Goal: Task Accomplishment & Management: Use online tool/utility

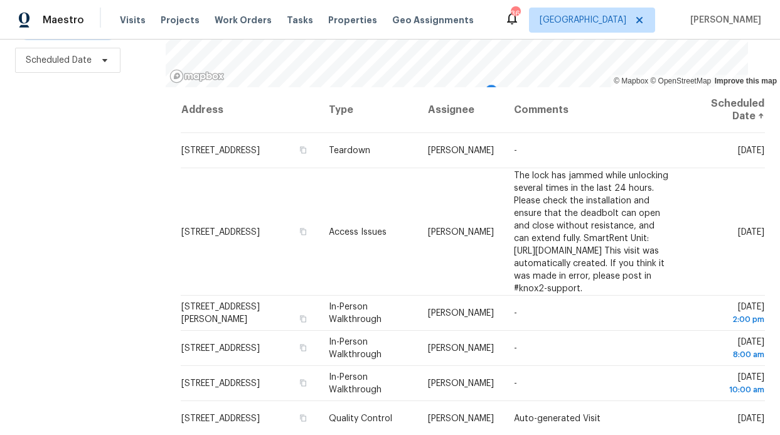
scroll to position [188, 0]
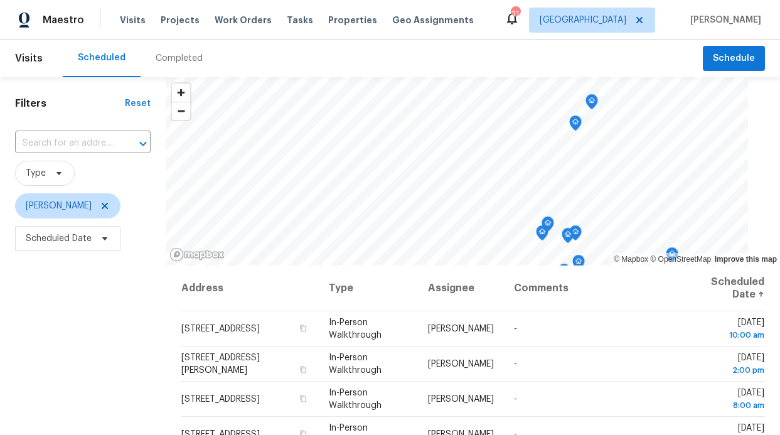
scroll to position [365, 0]
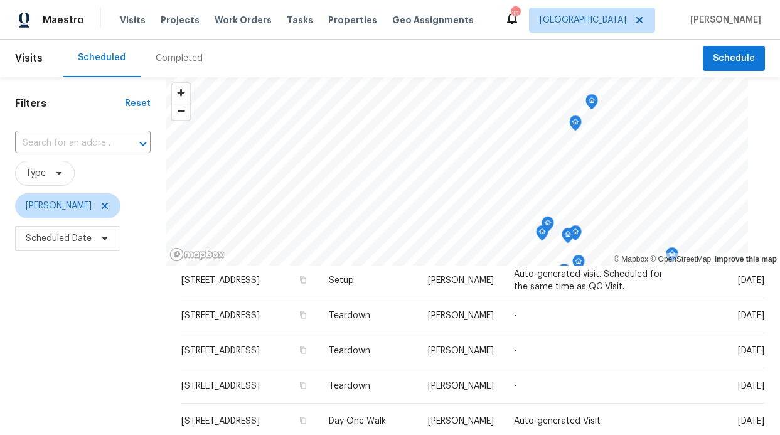
click at [301, 20] on div "Visits Projects Work Orders Tasks Properties Geo Assignments" at bounding box center [304, 20] width 369 height 25
click at [328, 16] on span "Properties" at bounding box center [352, 20] width 49 height 13
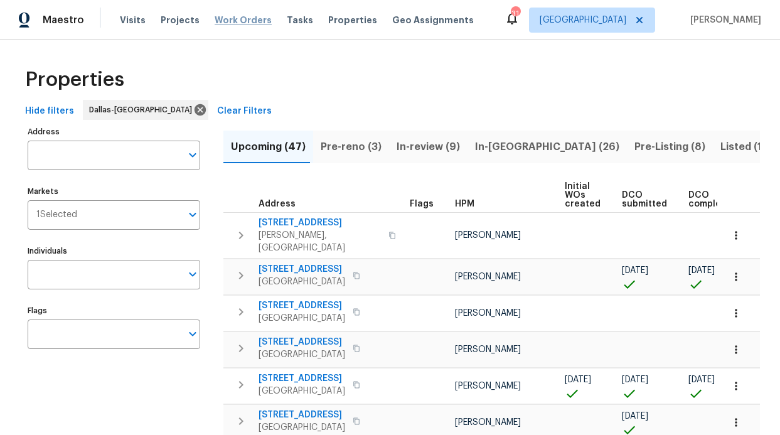
click at [233, 24] on span "Work Orders" at bounding box center [243, 20] width 57 height 13
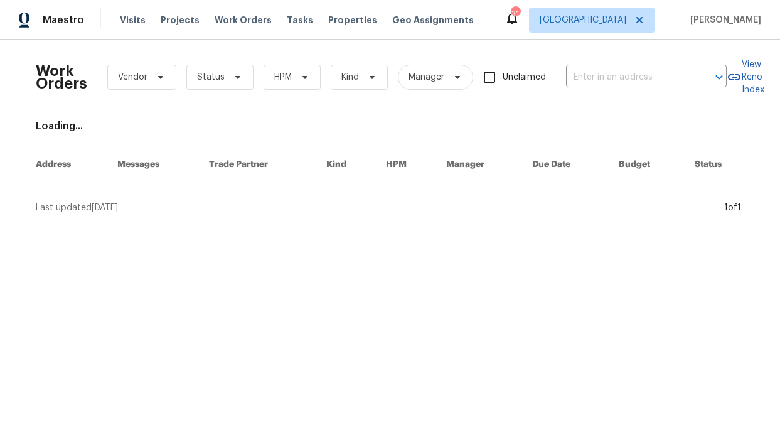
drag, startPoint x: 319, startPoint y: 67, endPoint x: 306, endPoint y: 73, distance: 14.6
click at [315, 69] on div "Work Orders Vendor Status HPM Kind Manager Unclaimed ​" at bounding box center [381, 77] width 691 height 55
click at [304, 74] on span "HPM" at bounding box center [292, 77] width 57 height 25
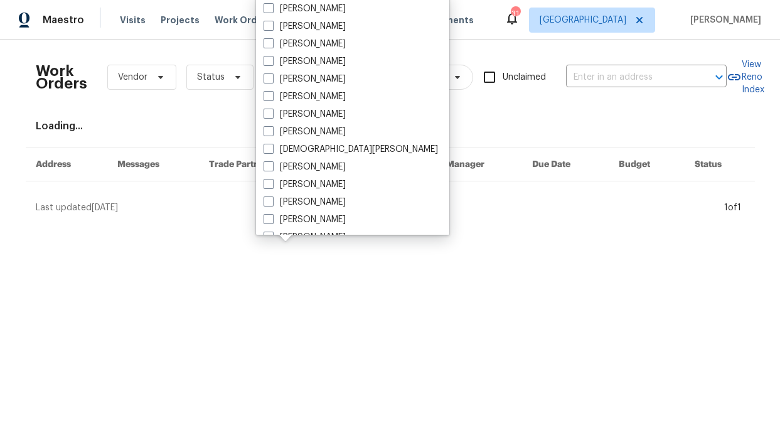
scroll to position [577, 0]
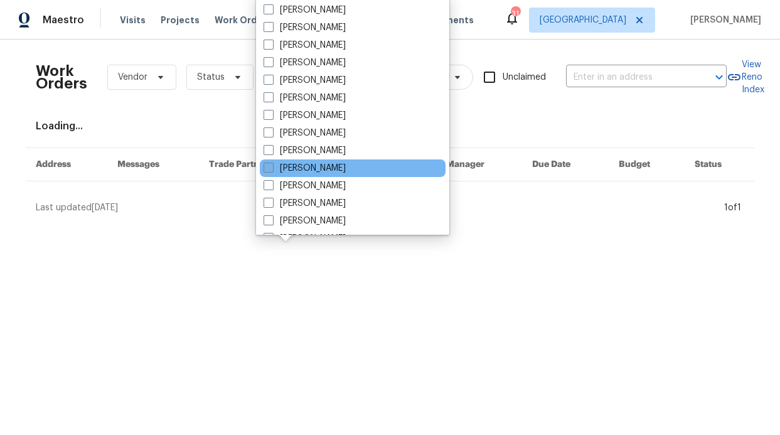
click at [321, 162] on label "[PERSON_NAME]" at bounding box center [305, 168] width 82 height 13
click at [272, 162] on input "[PERSON_NAME]" at bounding box center [268, 166] width 8 height 8
checkbox input "true"
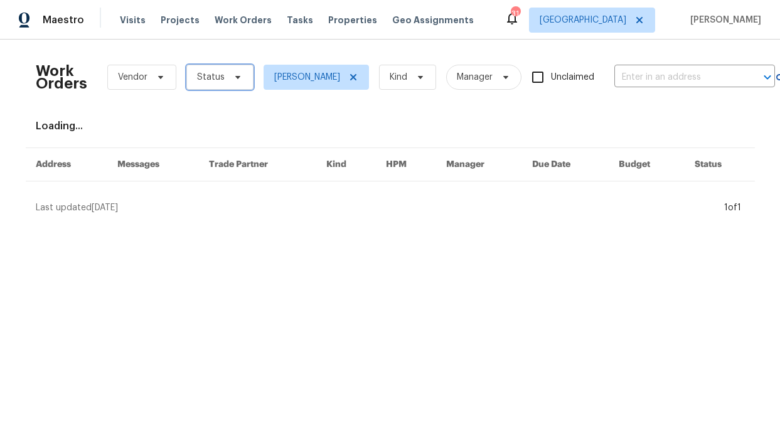
click at [220, 77] on span "Status" at bounding box center [219, 77] width 67 height 25
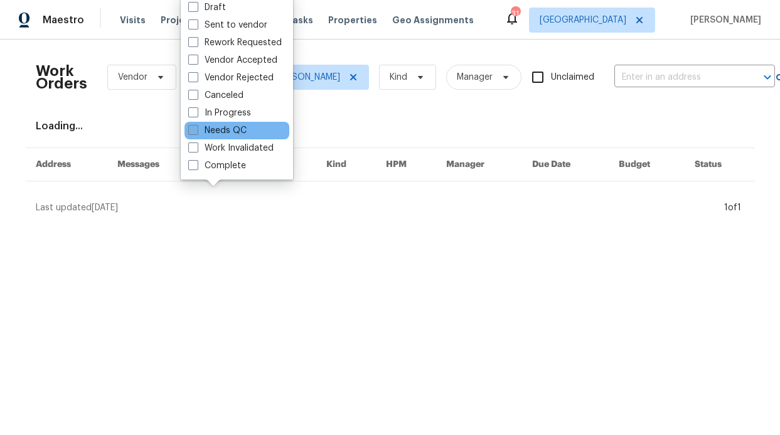
click at [239, 132] on label "Needs QC" at bounding box center [217, 130] width 58 height 13
click at [196, 132] on input "Needs QC" at bounding box center [192, 128] width 8 height 8
checkbox input "true"
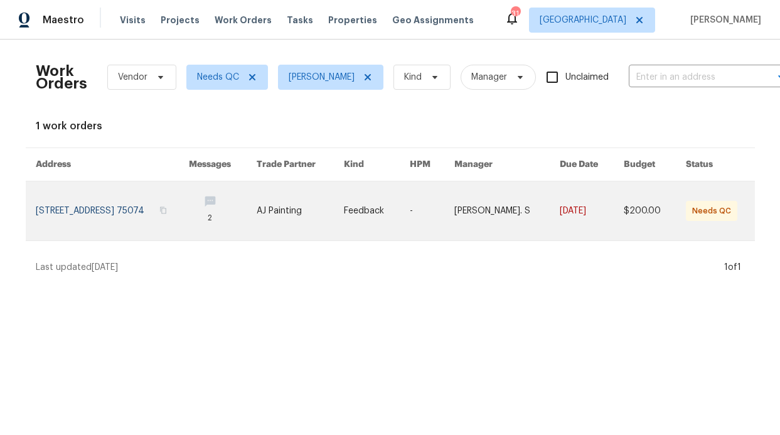
click at [257, 188] on link at bounding box center [223, 210] width 68 height 59
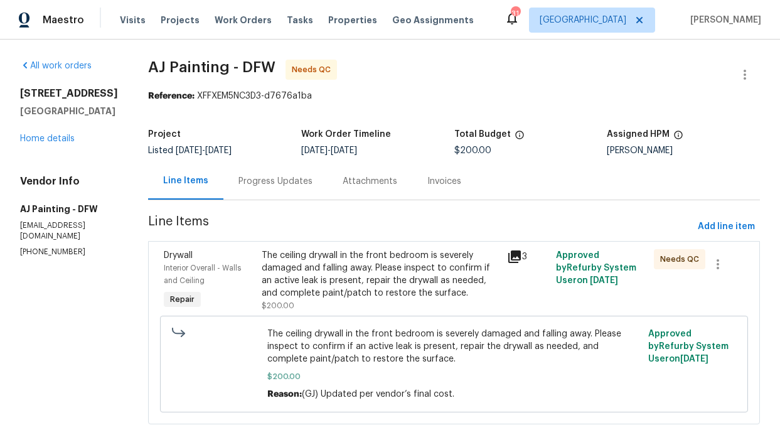
click at [487, 262] on div "The ceiling drywall in the front bedroom is severely damaged and falling away. …" at bounding box center [380, 274] width 237 height 50
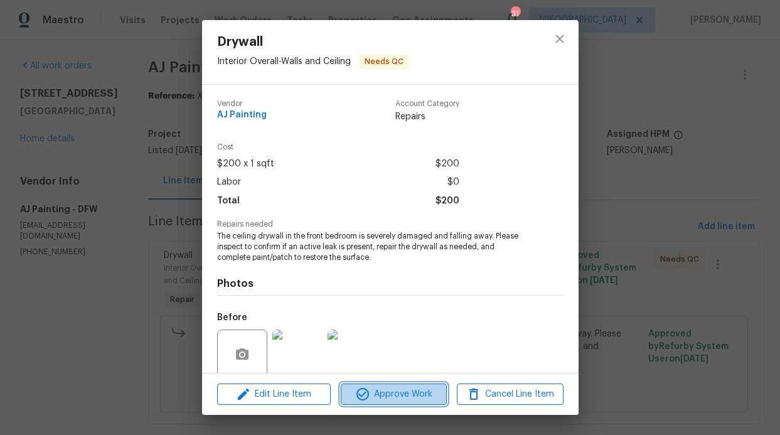
click at [413, 393] on span "Approve Work" at bounding box center [393, 394] width 99 height 16
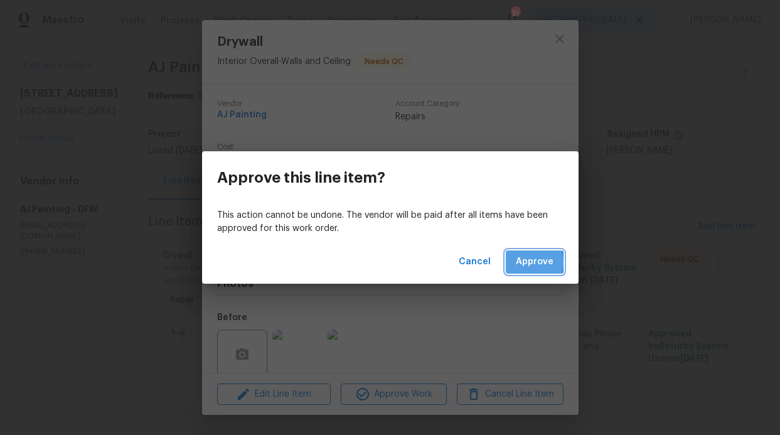
click at [523, 262] on span "Approve" at bounding box center [535, 262] width 38 height 16
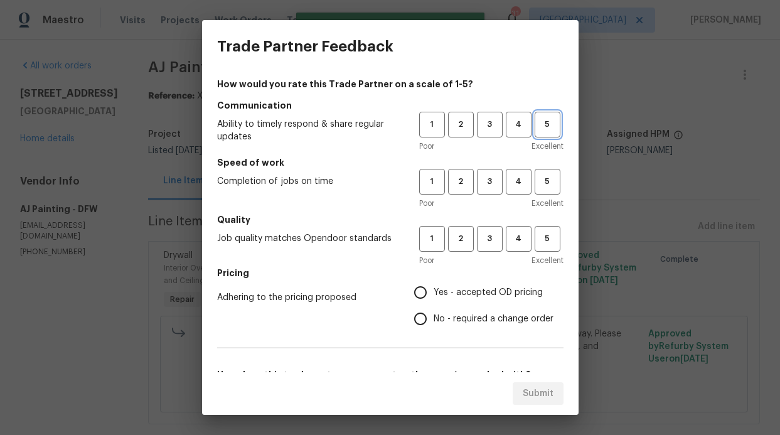
click at [538, 127] on span "5" at bounding box center [547, 124] width 23 height 14
click at [536, 179] on span "5" at bounding box center [547, 181] width 23 height 14
drag, startPoint x: 544, startPoint y: 232, endPoint x: 530, endPoint y: 258, distance: 29.5
click at [544, 232] on span "5" at bounding box center [547, 239] width 23 height 14
click at [514, 294] on span "Yes - accepted OD pricing" at bounding box center [488, 292] width 109 height 13
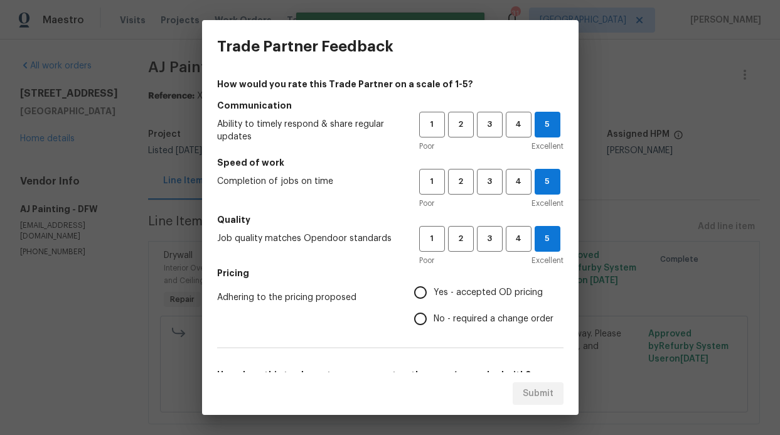
click at [434, 294] on input "Yes - accepted OD pricing" at bounding box center [420, 292] width 26 height 26
radio input "true"
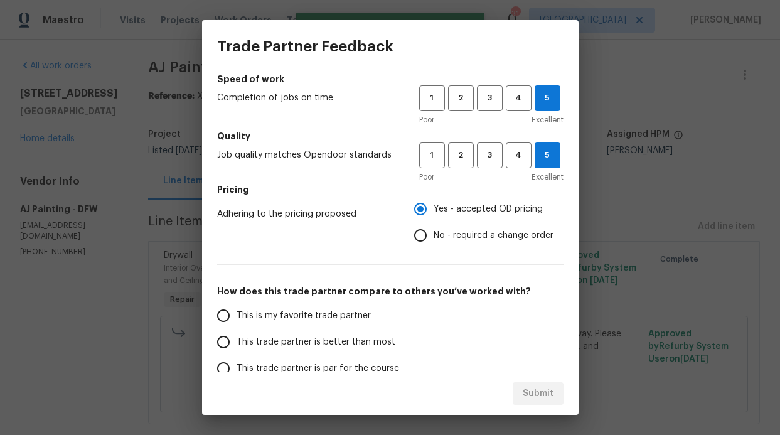
scroll to position [84, 0]
click at [353, 326] on label "This is my favorite trade partner" at bounding box center [309, 315] width 198 height 26
click at [237, 326] on input "This is my favorite trade partner" at bounding box center [223, 315] width 26 height 26
radio input "false"
click at [365, 337] on span "This trade partner is better than most" at bounding box center [316, 341] width 159 height 13
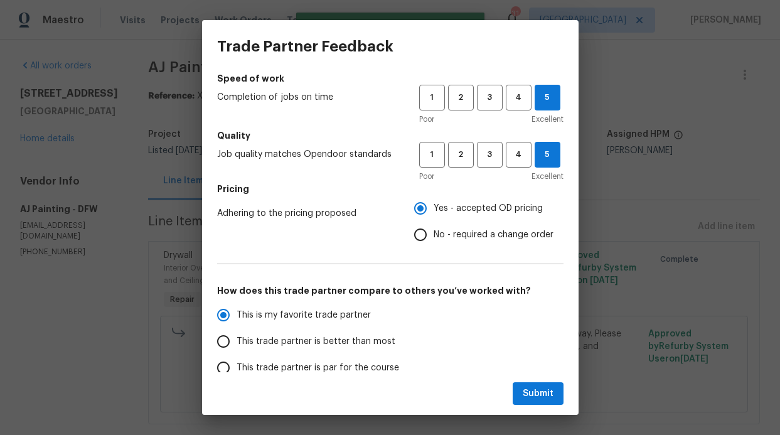
click at [237, 337] on input "This trade partner is better than most" at bounding box center [223, 341] width 26 height 26
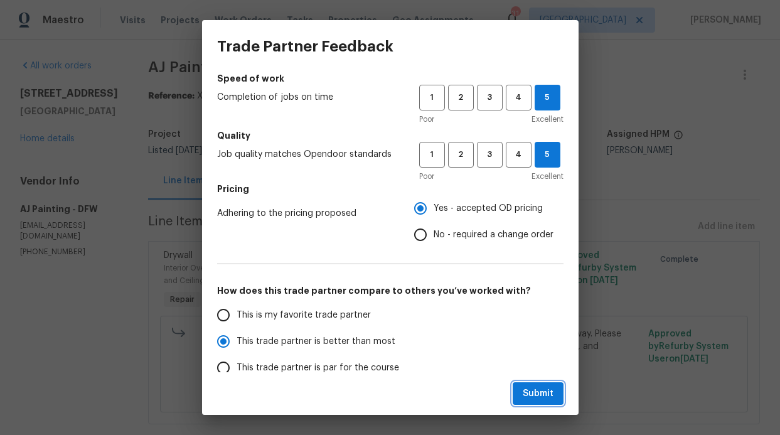
click at [554, 395] on button "Submit" at bounding box center [538, 393] width 51 height 23
radio input "true"
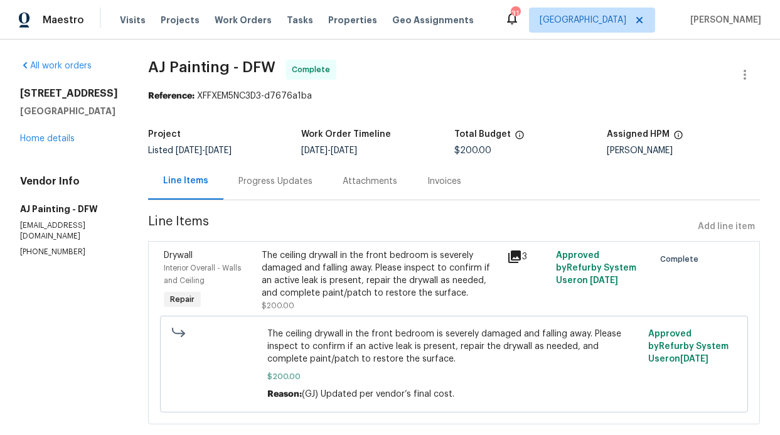
radio input "false"
click at [130, 24] on span "Visits" at bounding box center [133, 20] width 26 height 13
